Goal: Information Seeking & Learning: Learn about a topic

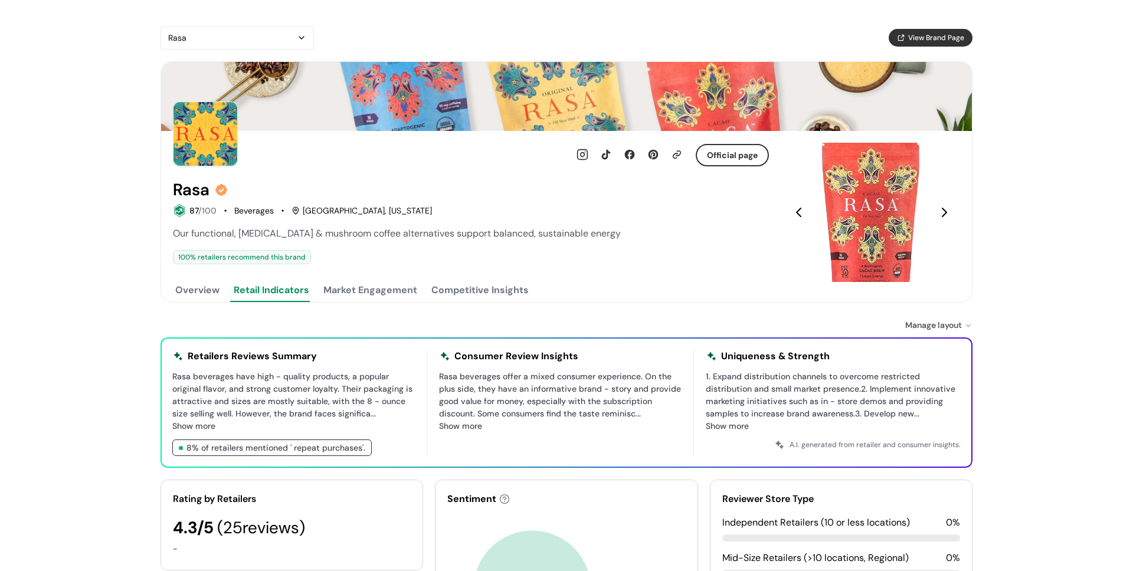
scroll to position [19, 0]
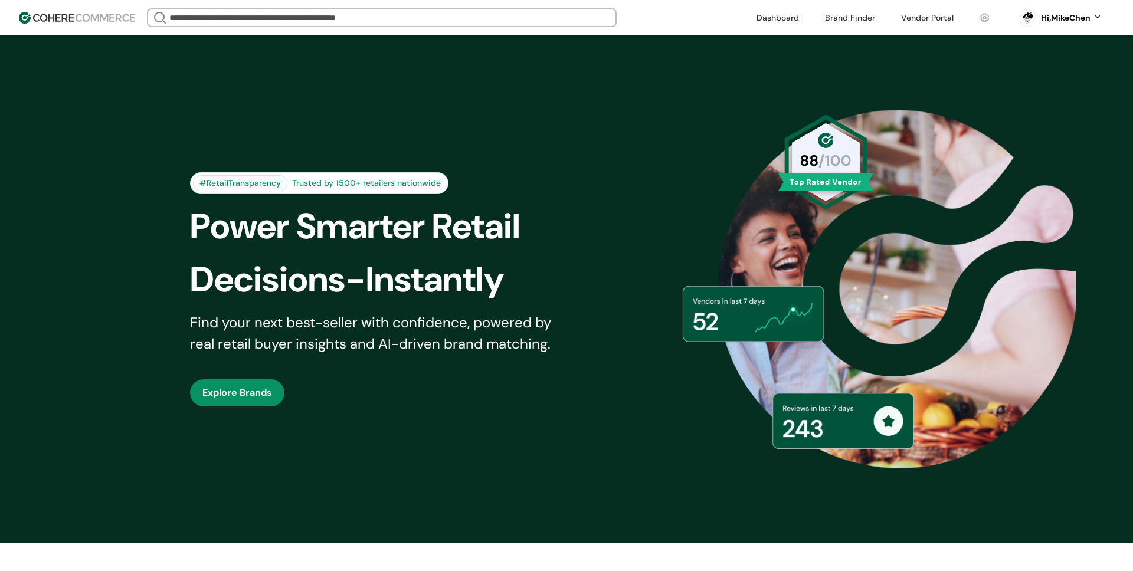
click at [760, 22] on link at bounding box center [778, 18] width 57 height 18
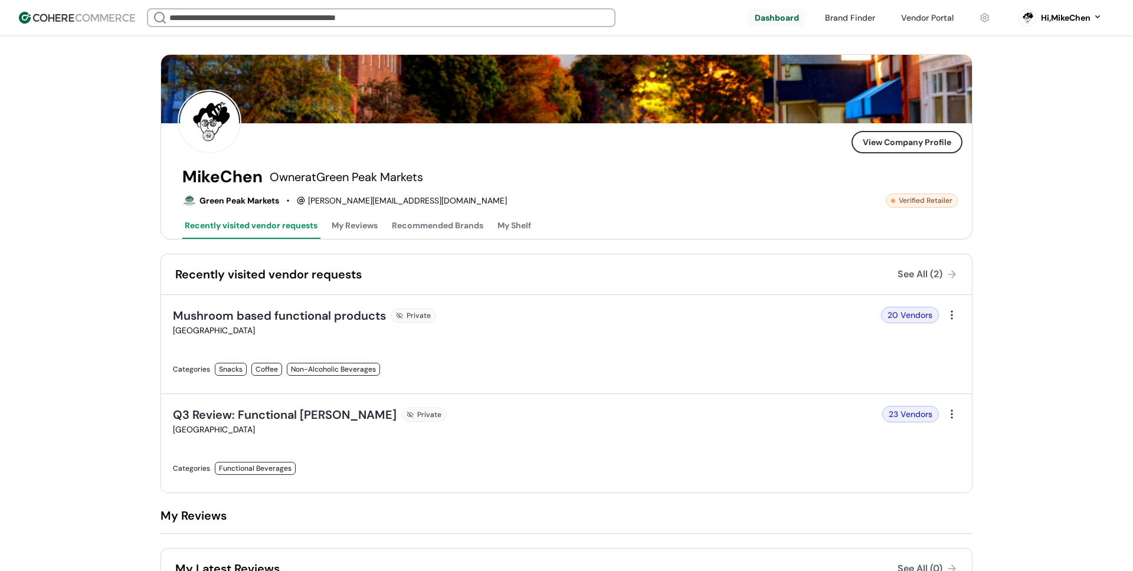
click at [897, 22] on link at bounding box center [927, 18] width 67 height 18
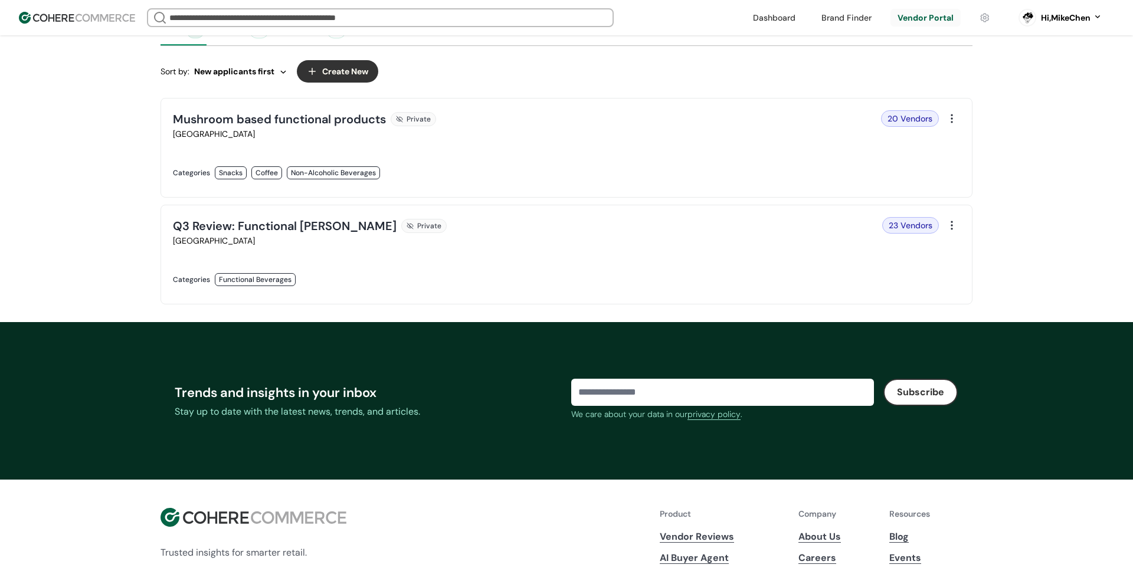
scroll to position [214, 0]
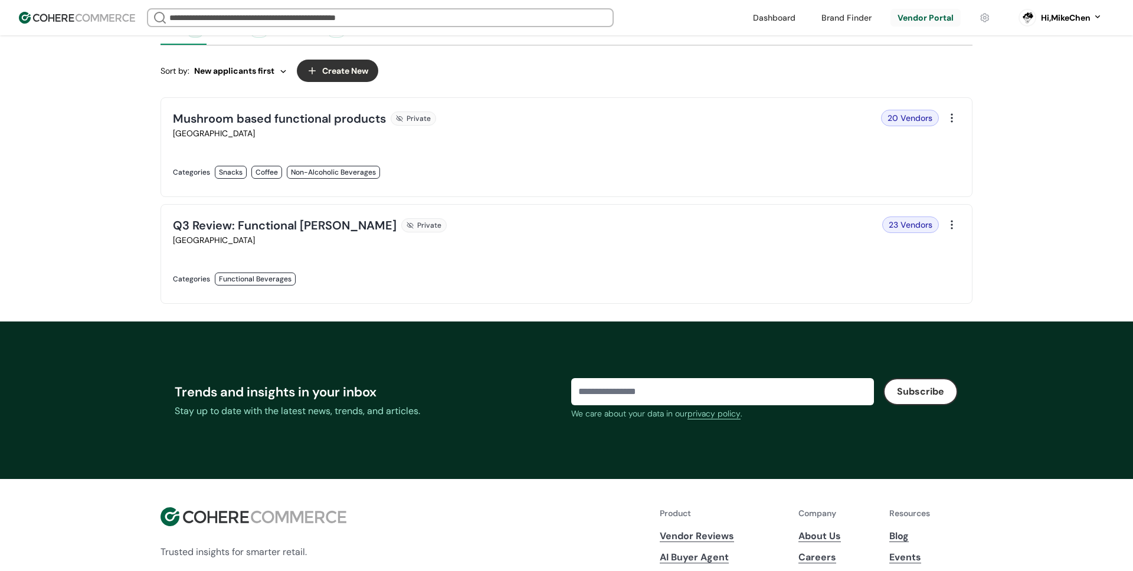
click at [285, 292] on link at bounding box center [366, 292] width 387 height 0
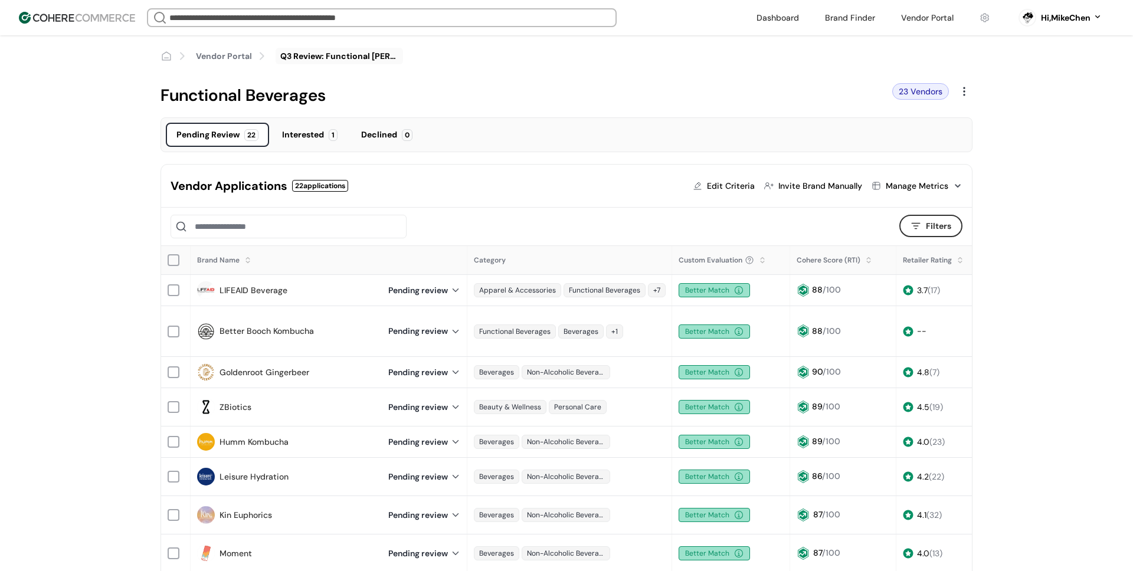
scroll to position [7, 0]
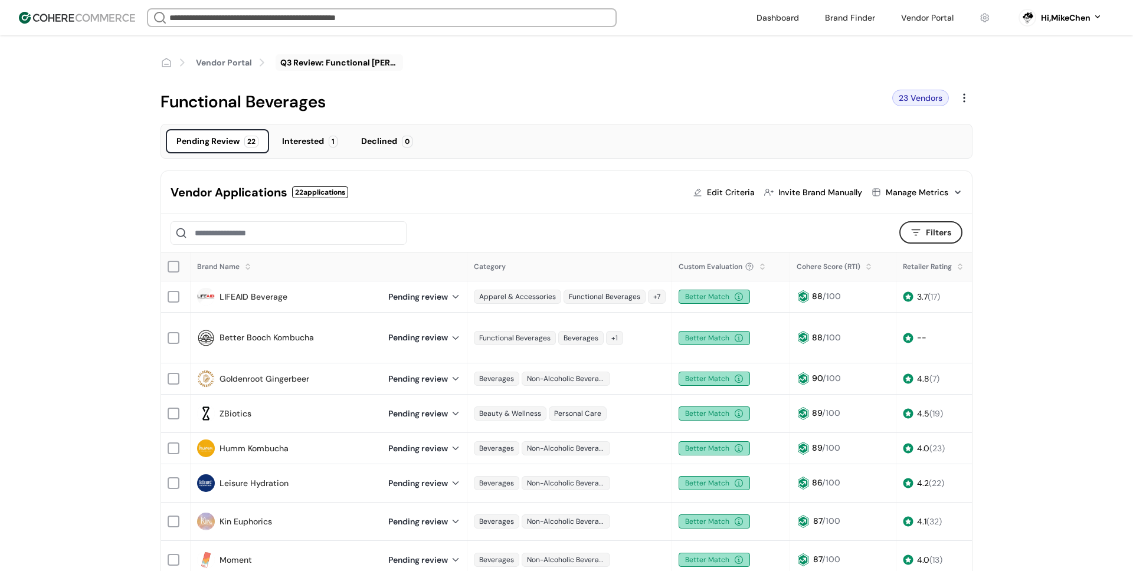
click at [930, 12] on link at bounding box center [927, 18] width 67 height 18
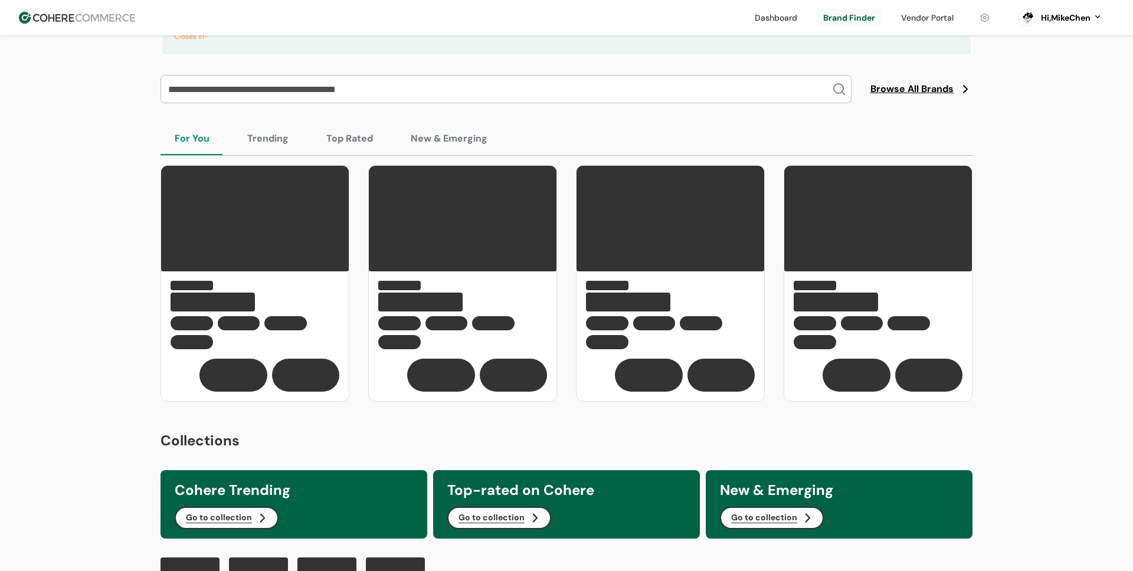
scroll to position [107, 0]
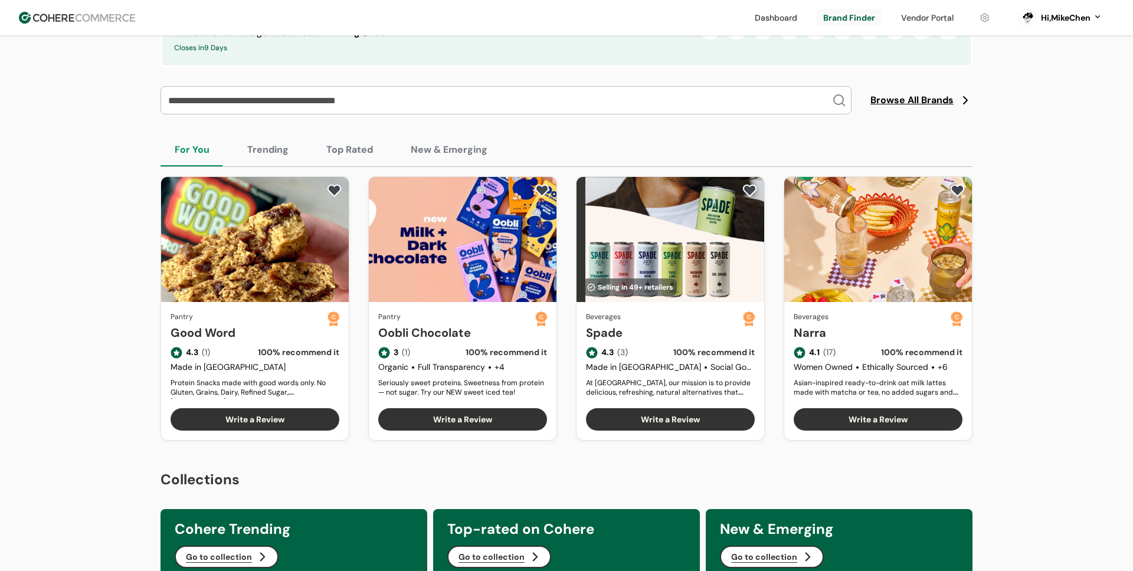
click at [926, 22] on link at bounding box center [927, 18] width 67 height 18
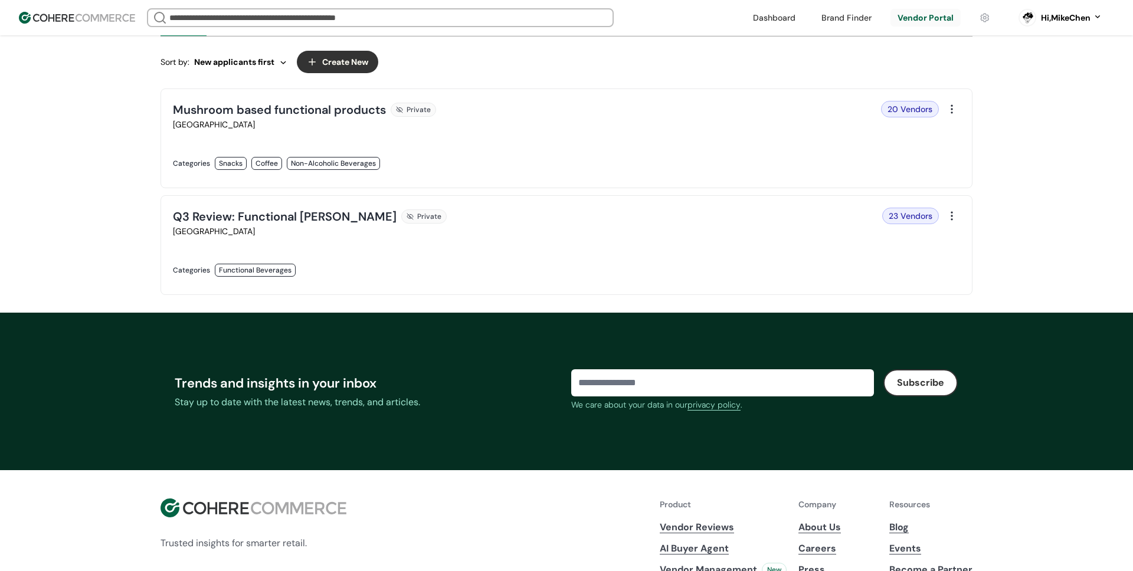
scroll to position [215, 0]
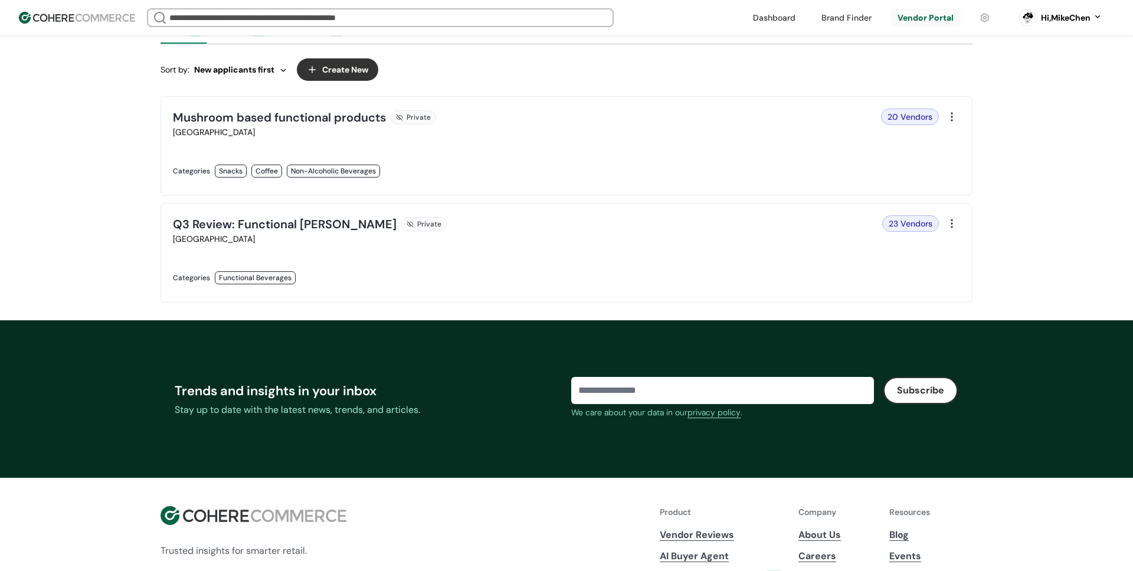
click at [236, 290] on link at bounding box center [366, 290] width 387 height 0
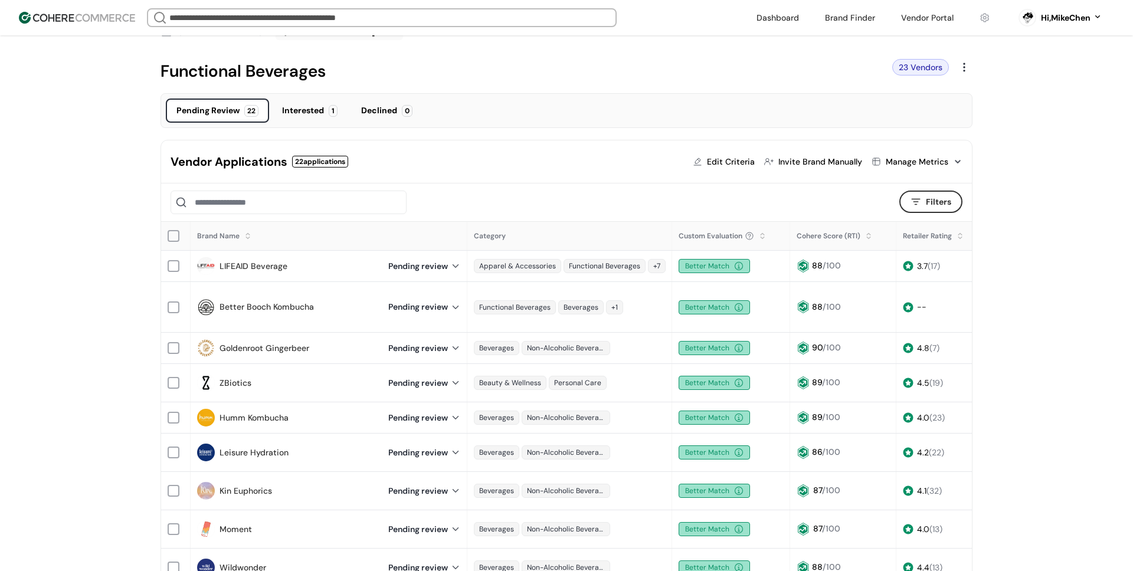
scroll to position [61, 0]
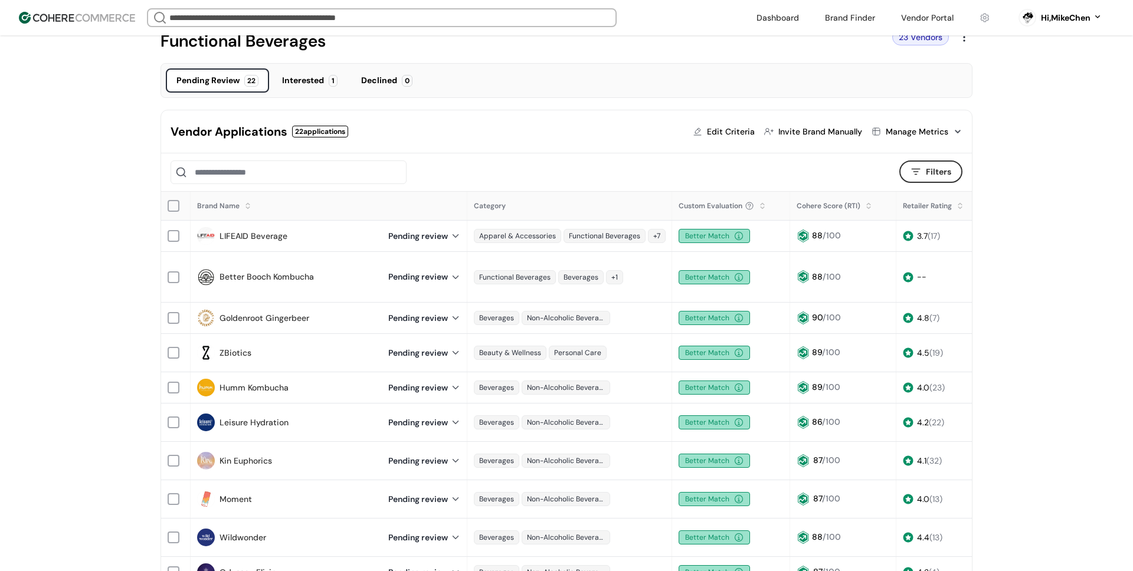
click at [265, 241] on link "LIFEAID Beverage" at bounding box center [254, 236] width 68 height 12
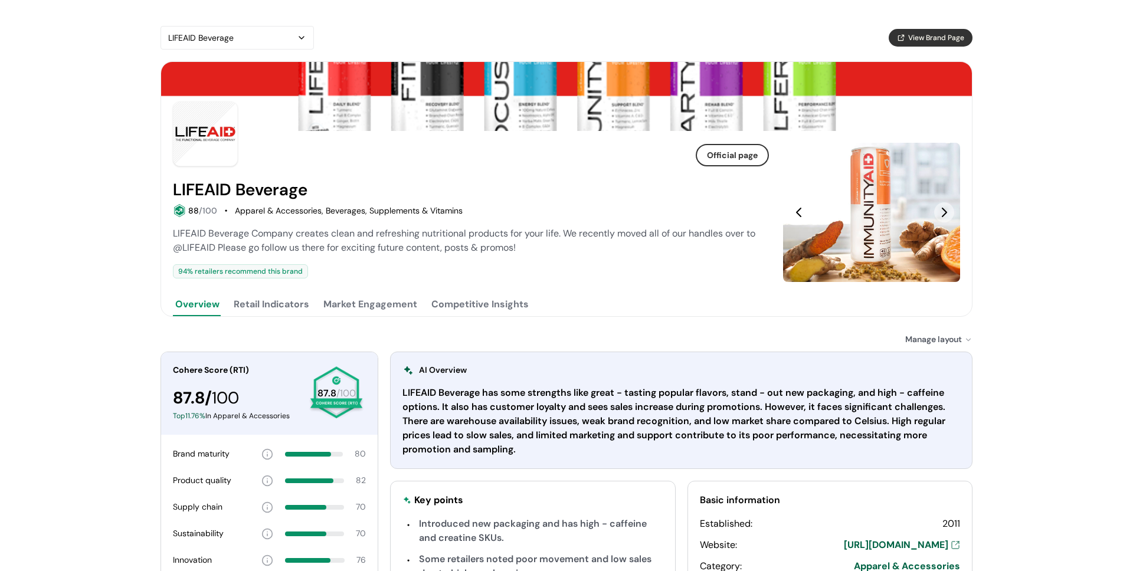
scroll to position [5, 0]
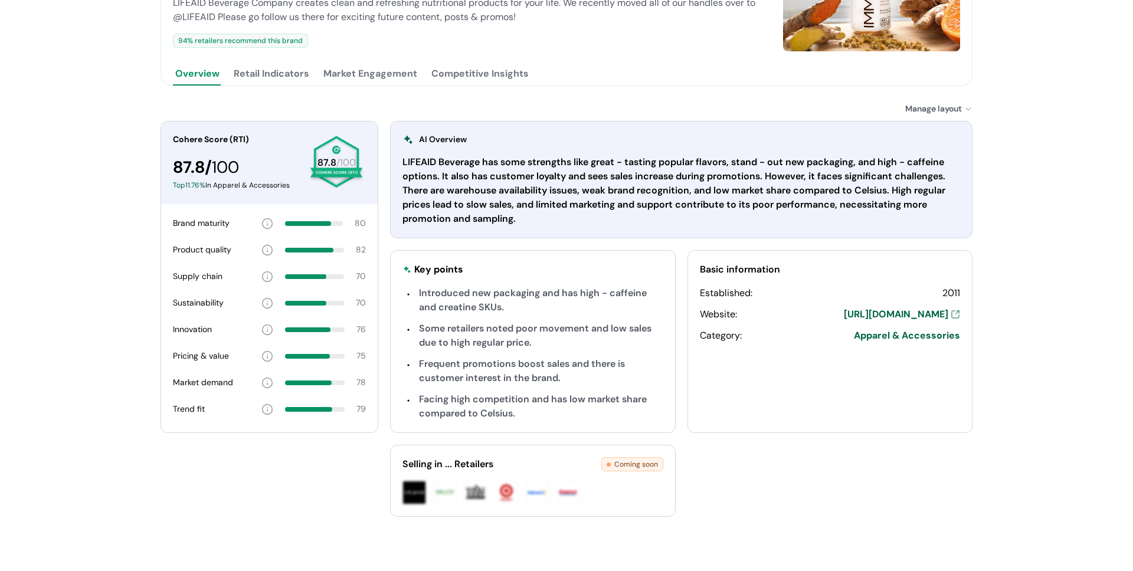
scroll to position [236, 0]
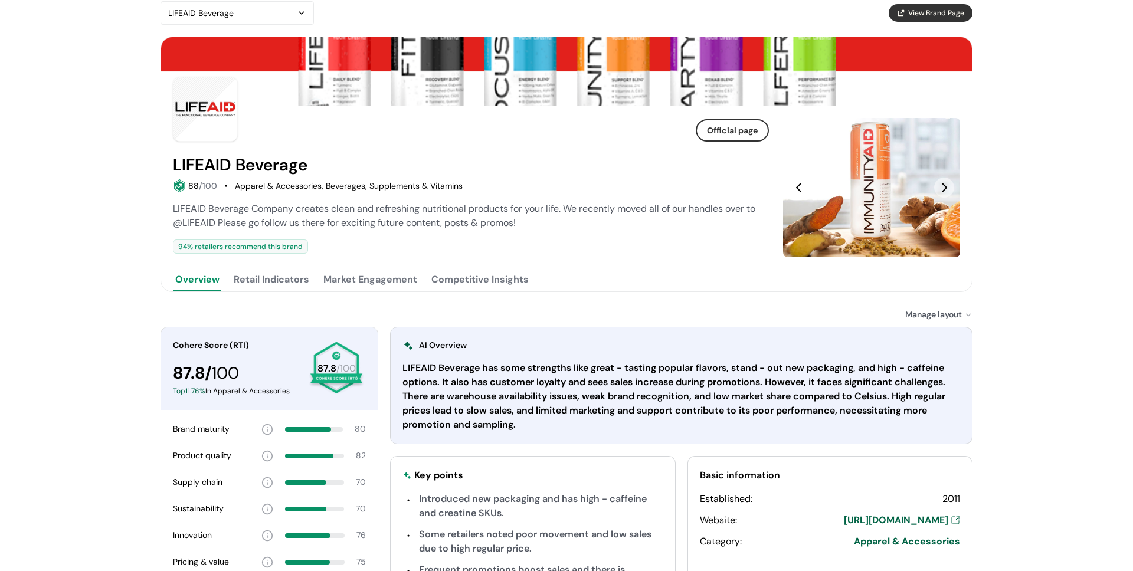
scroll to position [0, 0]
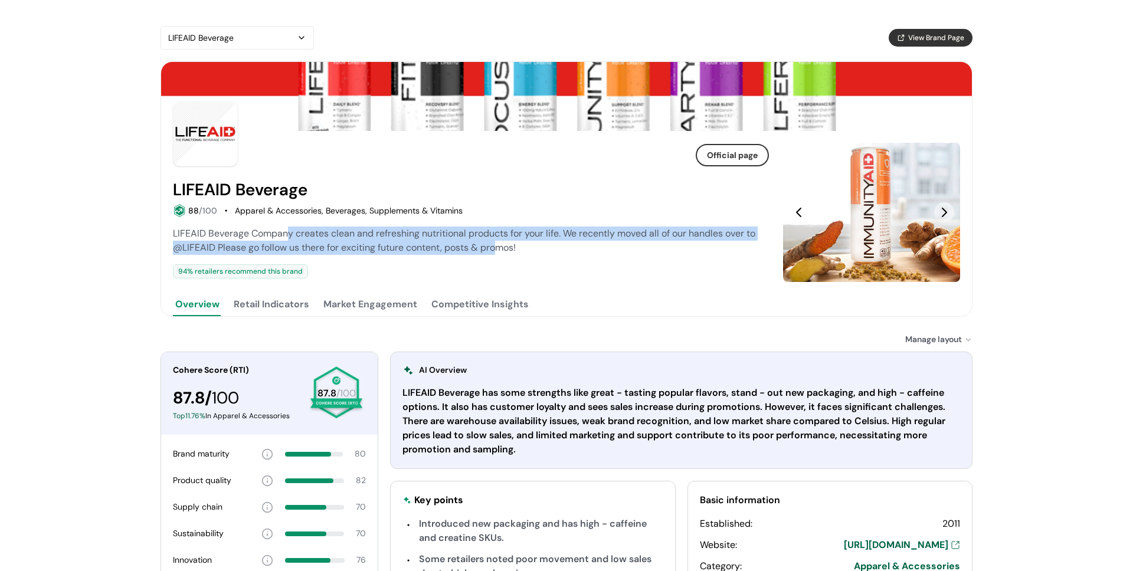
drag, startPoint x: 289, startPoint y: 236, endPoint x: 525, endPoint y: 243, distance: 235.6
click at [521, 243] on div "LIFEAID Beverage Company creates clean and refreshing nutritional products for …" at bounding box center [471, 241] width 596 height 28
click at [525, 243] on div "LIFEAID Beverage Company creates clean and refreshing nutritional products for …" at bounding box center [471, 241] width 596 height 28
drag, startPoint x: 536, startPoint y: 242, endPoint x: 185, endPoint y: 240, distance: 351.2
click at [173, 240] on div "LIFEAID Beverage Company creates clean and refreshing nutritional products for …" at bounding box center [471, 241] width 596 height 28
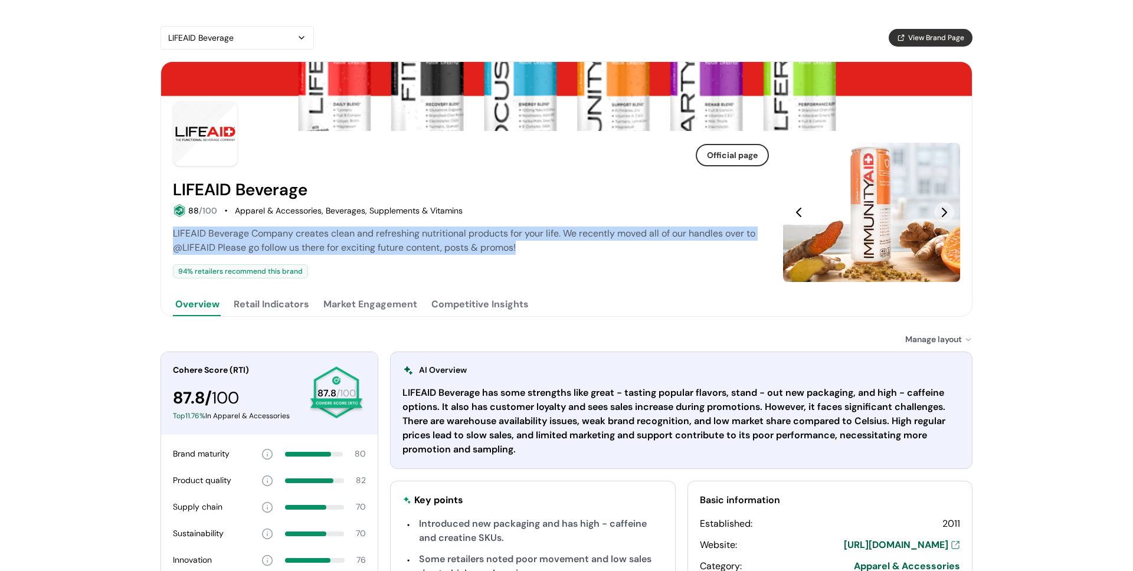
click at [245, 237] on span "LIFEAID Beverage Company creates clean and refreshing nutritional products for …" at bounding box center [464, 240] width 583 height 27
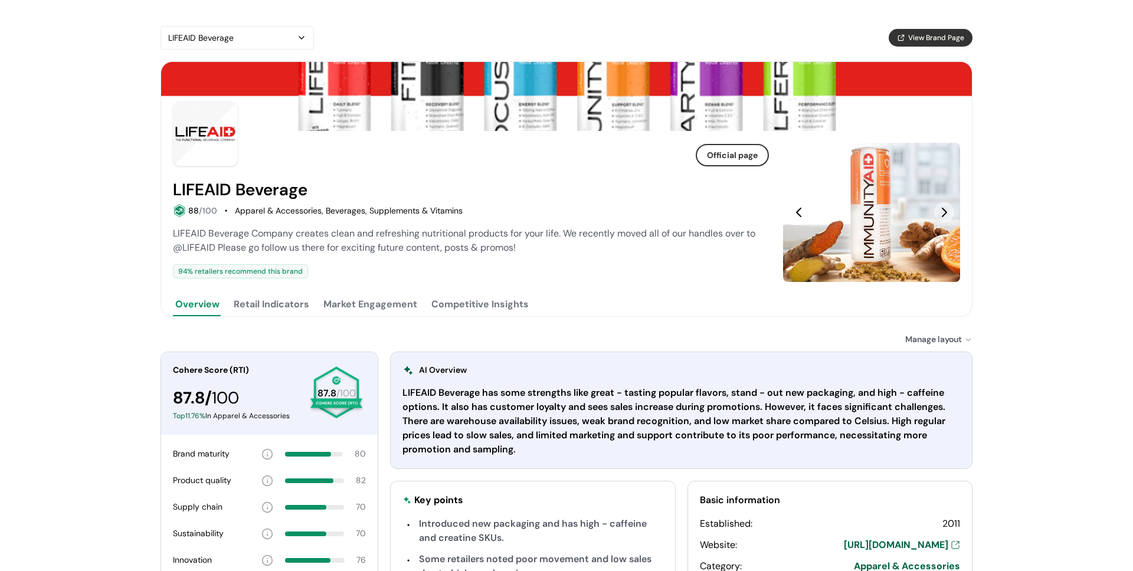
click at [593, 318] on div "LIFEAID Beverage View Brand Page Official page LIFEAID Beverage 88 /100 Apparel…" at bounding box center [567, 403] width 812 height 755
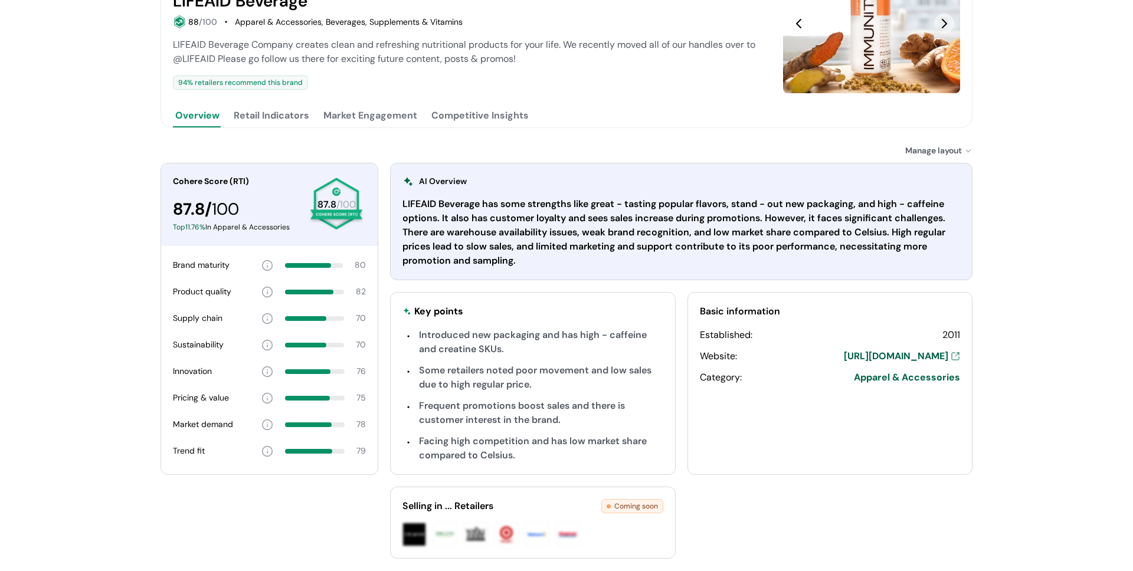
scroll to position [189, 0]
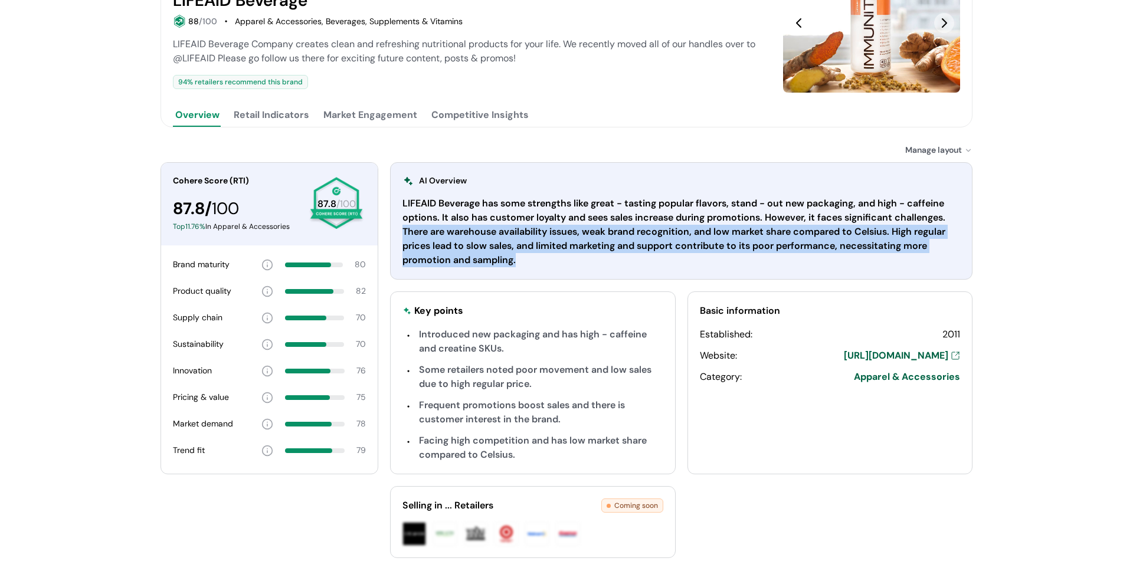
drag, startPoint x: 534, startPoint y: 264, endPoint x: 398, endPoint y: 236, distance: 138.2
click at [398, 236] on div "AI Overview LIFEAID Beverage has some strengths like great - tasting popular fl…" at bounding box center [681, 220] width 583 height 117
click at [601, 234] on div "LIFEAID Beverage has some strengths like great - tasting popular flavors, stand…" at bounding box center [682, 232] width 558 height 71
drag, startPoint x: 527, startPoint y: 256, endPoint x: 401, endPoint y: 235, distance: 126.9
click at [401, 235] on div "AI Overview LIFEAID Beverage has some strengths like great - tasting popular fl…" at bounding box center [681, 220] width 583 height 117
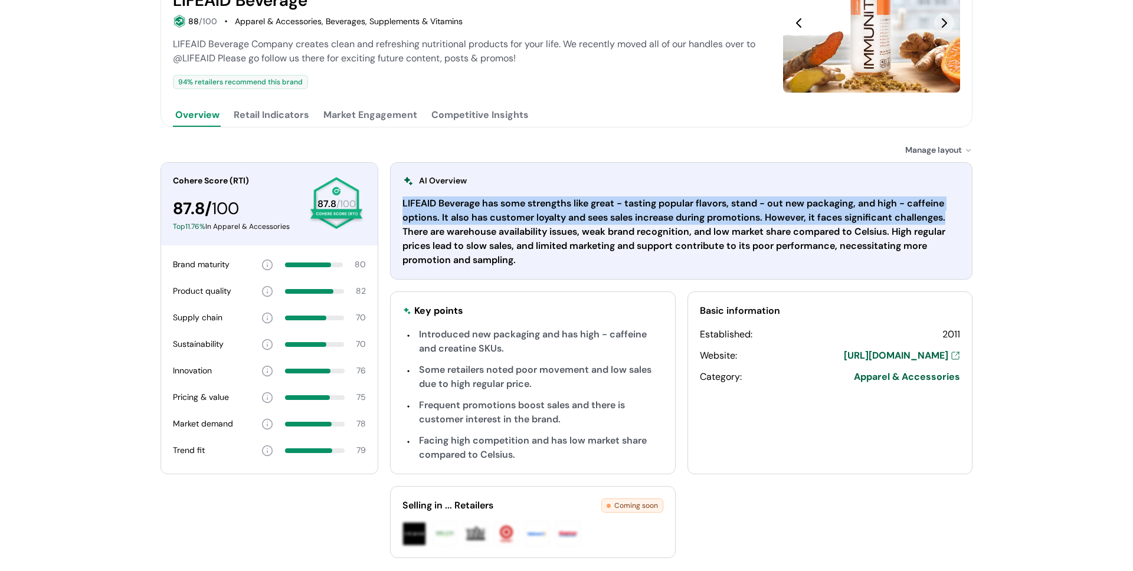
drag, startPoint x: 949, startPoint y: 217, endPoint x: 482, endPoint y: 234, distance: 467.8
click at [391, 202] on div "AI Overview LIFEAID Beverage has some strengths like great - tasting popular fl…" at bounding box center [681, 220] width 583 height 117
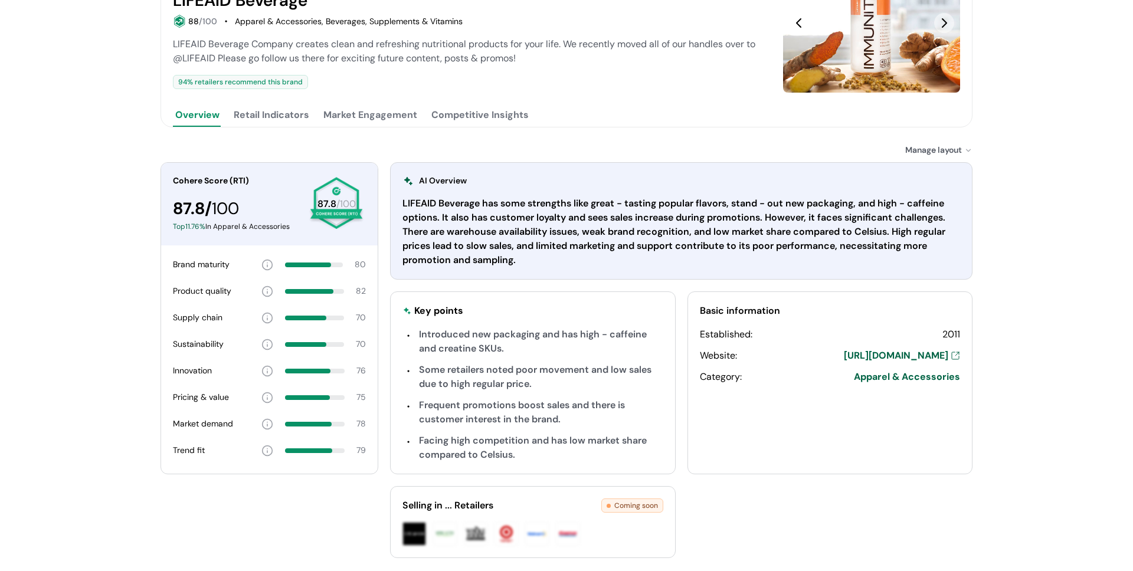
click at [485, 235] on div "LIFEAID Beverage has some strengths like great - tasting popular flavors, stand…" at bounding box center [682, 232] width 558 height 71
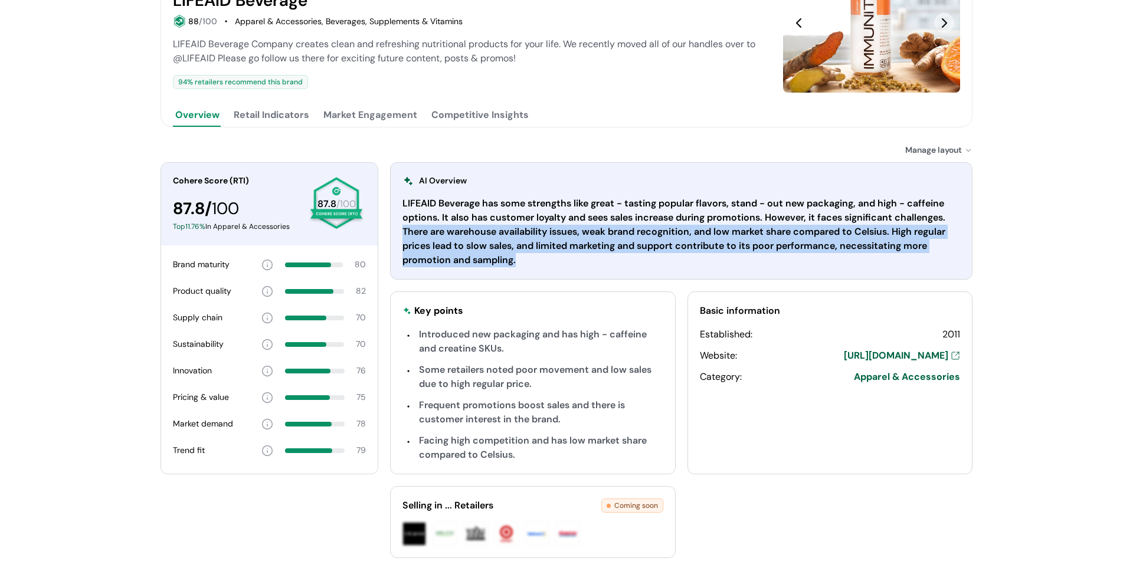
drag, startPoint x: 521, startPoint y: 262, endPoint x: 404, endPoint y: 236, distance: 119.9
click at [404, 236] on div "LIFEAID Beverage has some strengths like great - tasting popular flavors, stand…" at bounding box center [682, 232] width 558 height 71
click at [538, 253] on div "LIFEAID Beverage has some strengths like great - tasting popular flavors, stand…" at bounding box center [682, 232] width 558 height 71
drag, startPoint x: 532, startPoint y: 258, endPoint x: 444, endPoint y: 242, distance: 90.0
click at [400, 234] on div "AI Overview LIFEAID Beverage has some strengths like great - tasting popular fl…" at bounding box center [681, 220] width 583 height 117
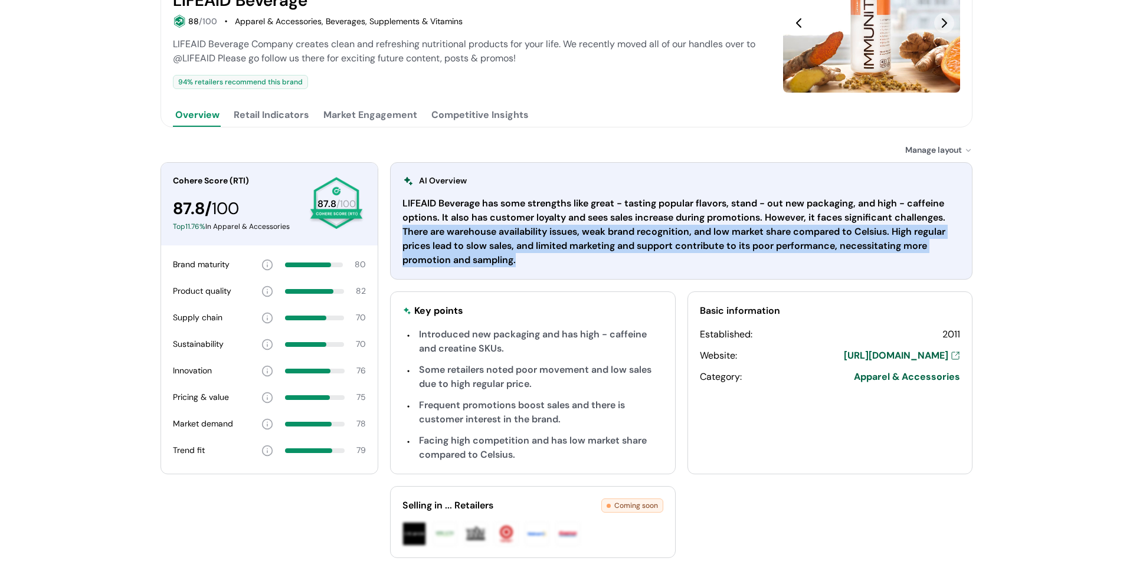
click at [444, 242] on div "LIFEAID Beverage has some strengths like great - tasting popular flavors, stand…" at bounding box center [682, 232] width 558 height 71
drag, startPoint x: 515, startPoint y: 263, endPoint x: 398, endPoint y: 238, distance: 119.4
click at [398, 238] on div "AI Overview LIFEAID Beverage has some strengths like great - tasting popular fl…" at bounding box center [681, 220] width 583 height 117
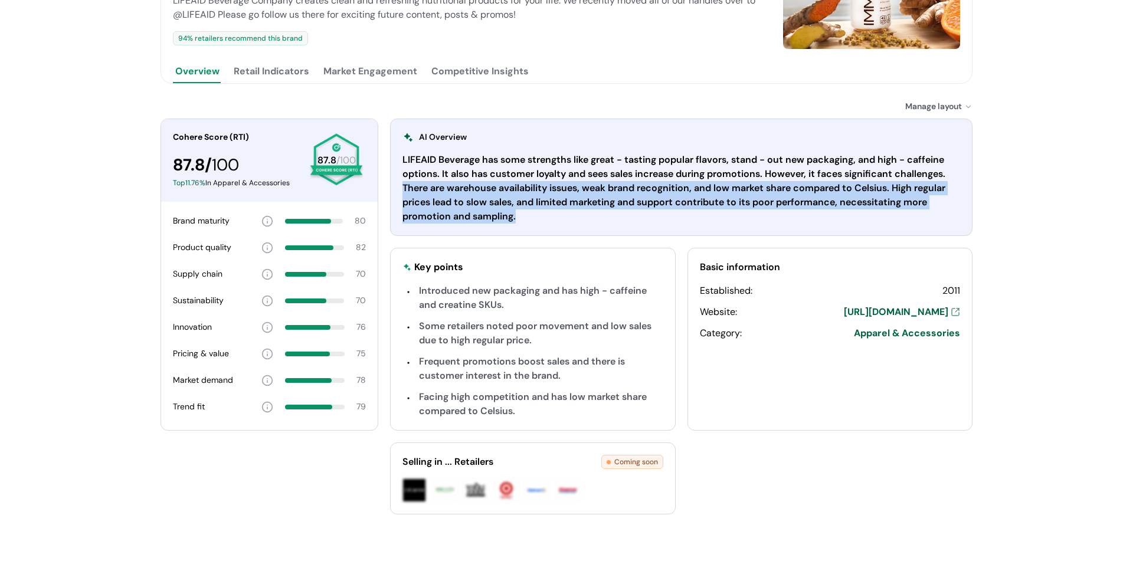
scroll to position [236, 0]
